Goal: Find specific page/section: Find specific page/section

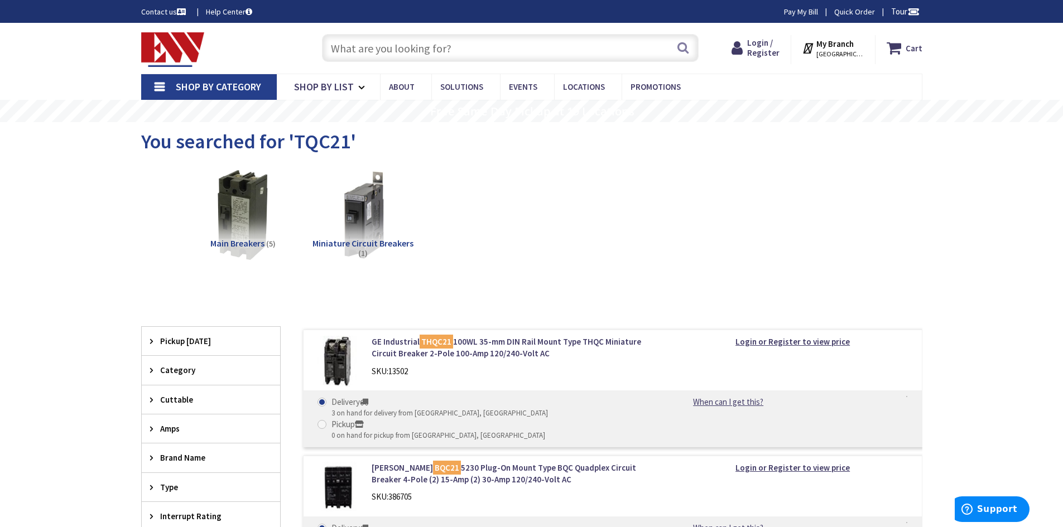
click at [416, 49] on input "text" at bounding box center [510, 48] width 377 height 28
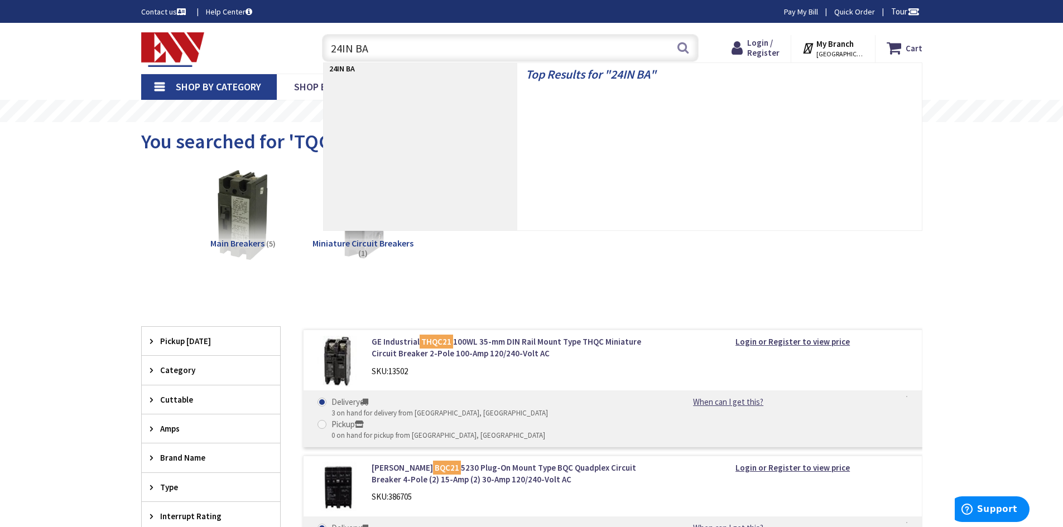
type input "24IN BAR"
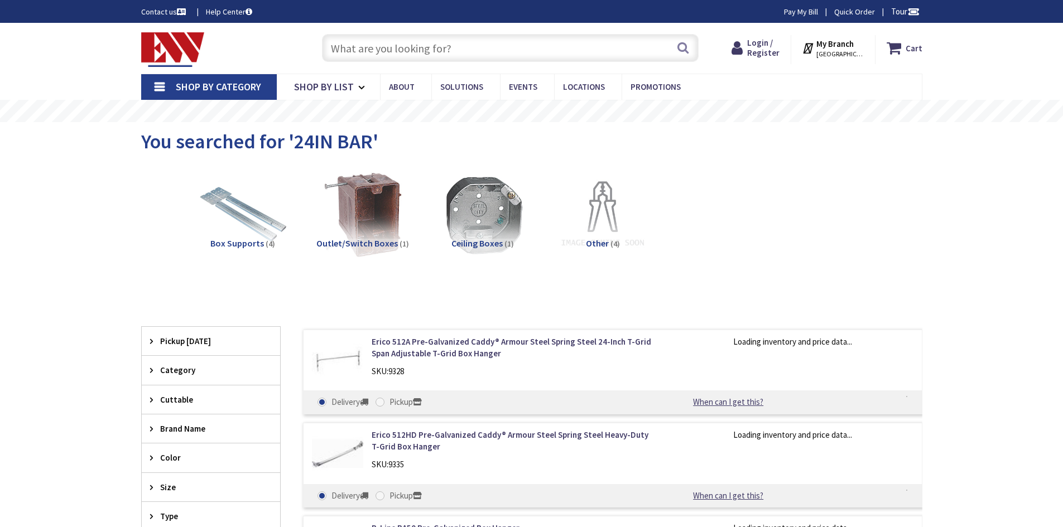
type input "[GEOGRAPHIC_DATA][STREET_ADDRESS][GEOGRAPHIC_DATA]"
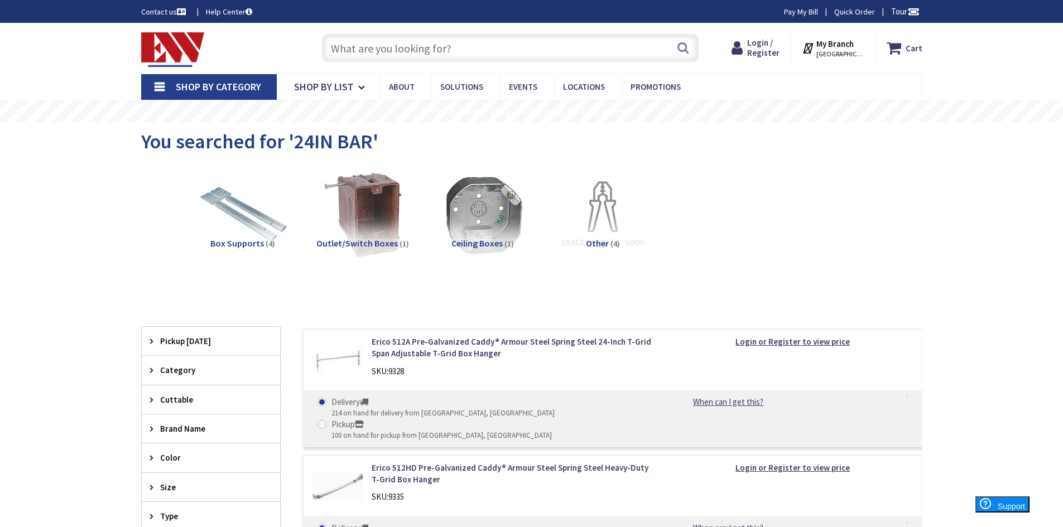
click at [379, 50] on input "text" at bounding box center [510, 48] width 377 height 28
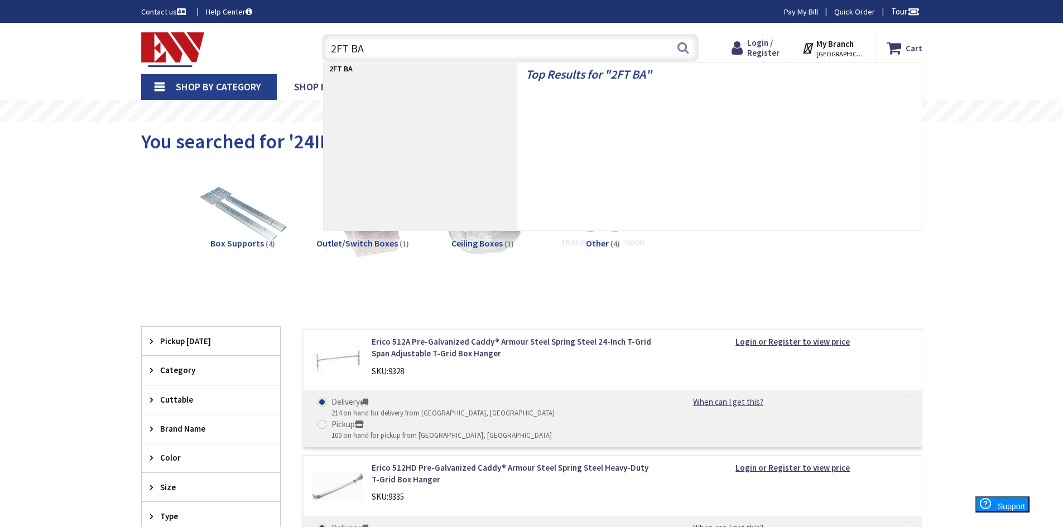
type input "2FT BAR"
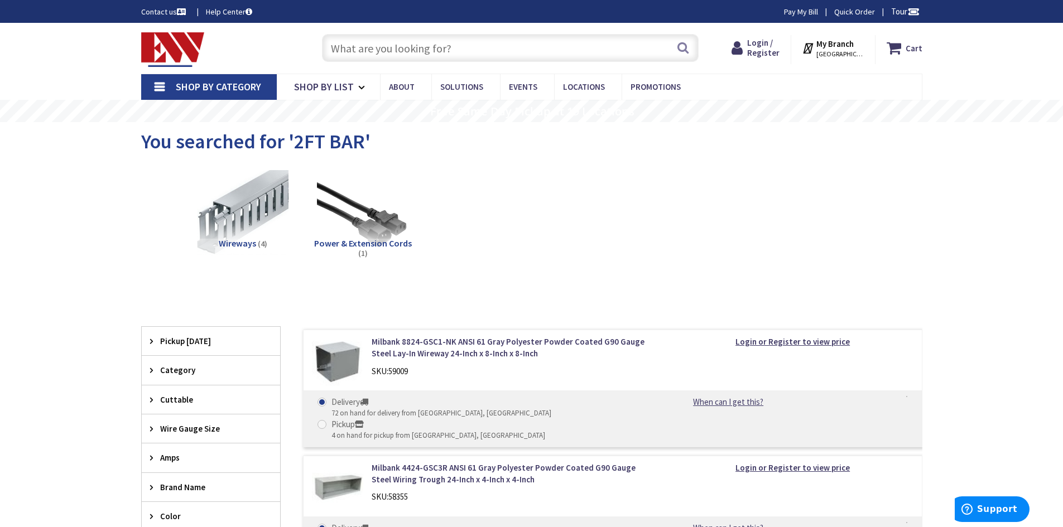
click at [167, 41] on img at bounding box center [173, 49] width 64 height 35
